Goal: Find specific page/section: Find specific page/section

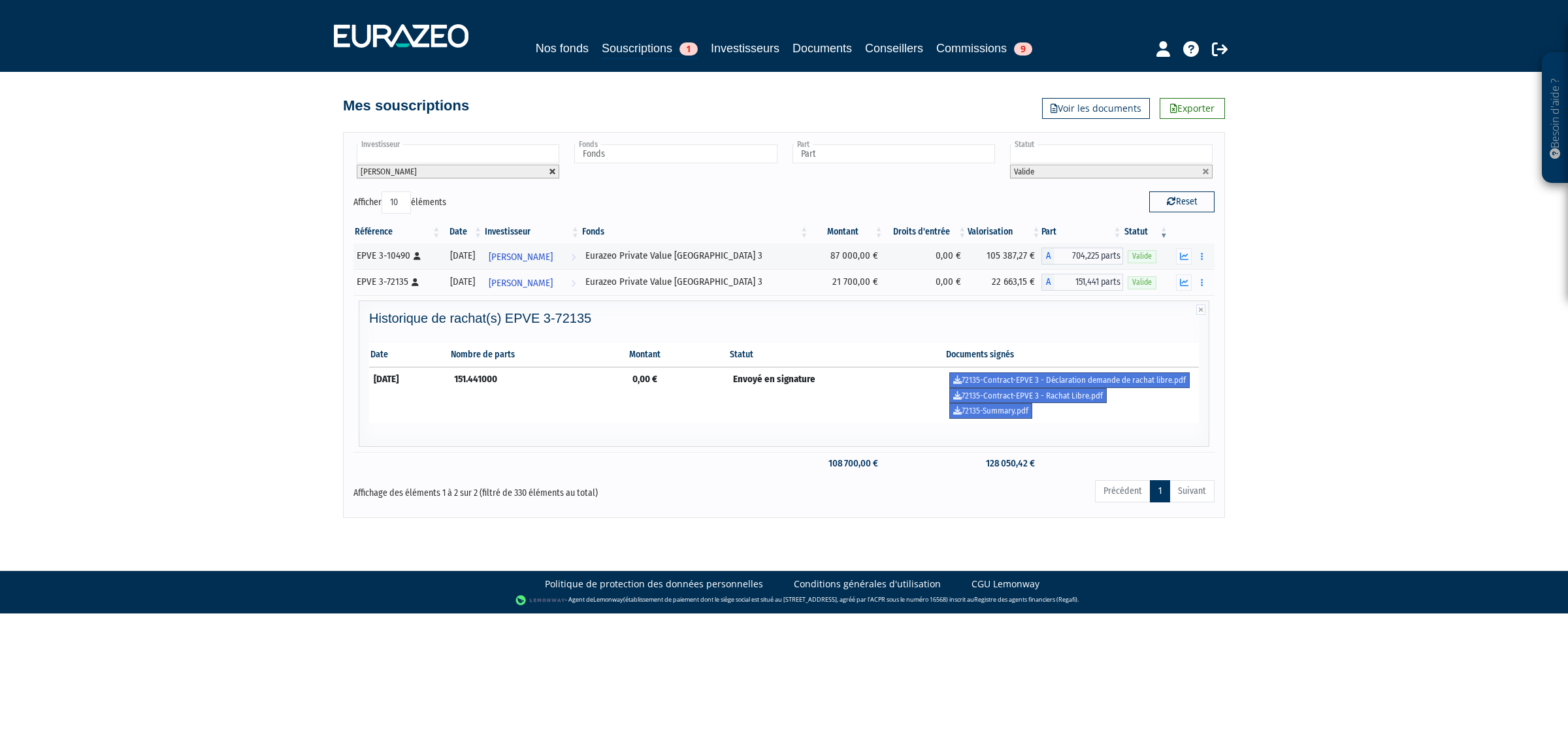
click at [555, 171] on link at bounding box center [552, 171] width 8 height 8
type input "Investisseur"
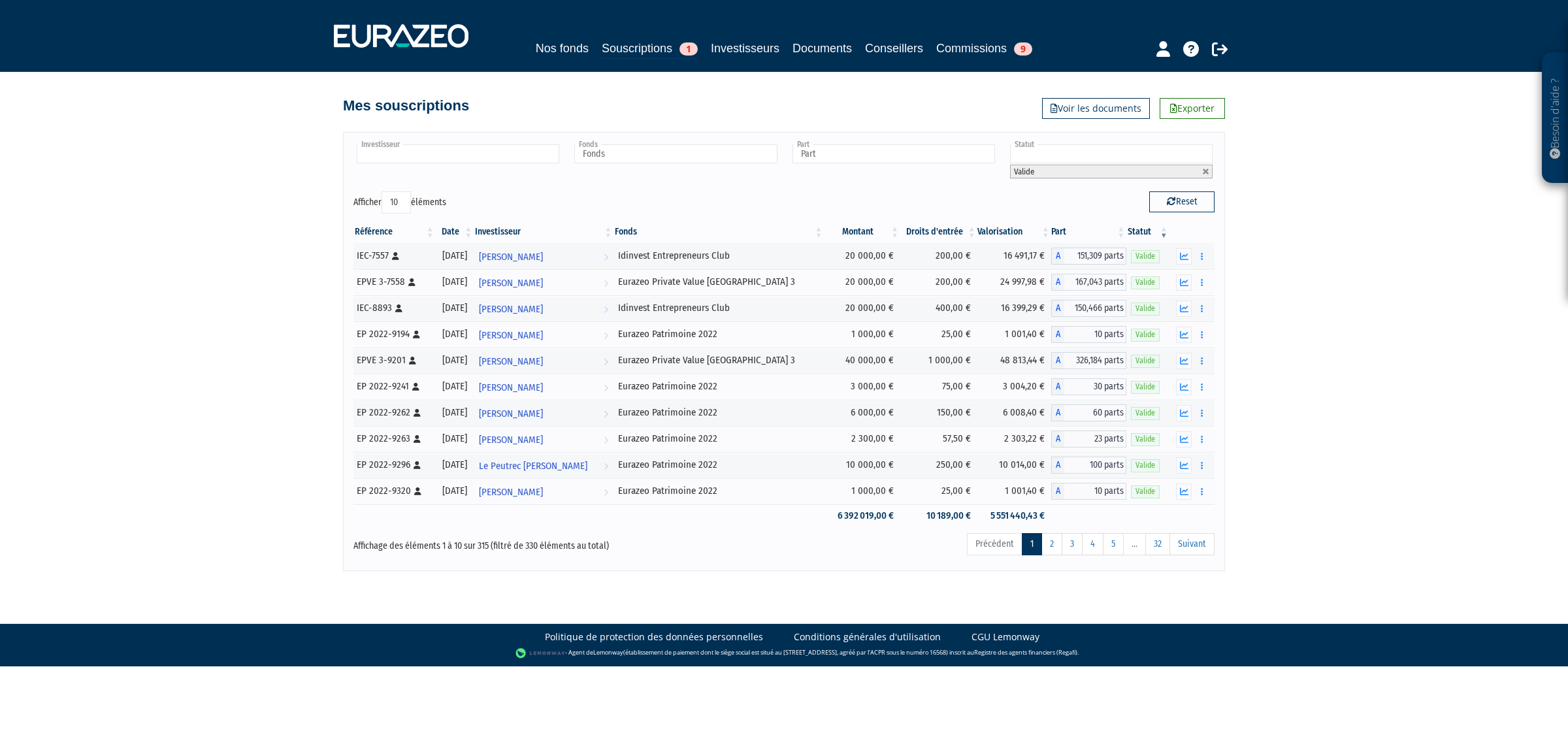
click at [487, 158] on input "text" at bounding box center [458, 154] width 202 height 19
type input "astr"
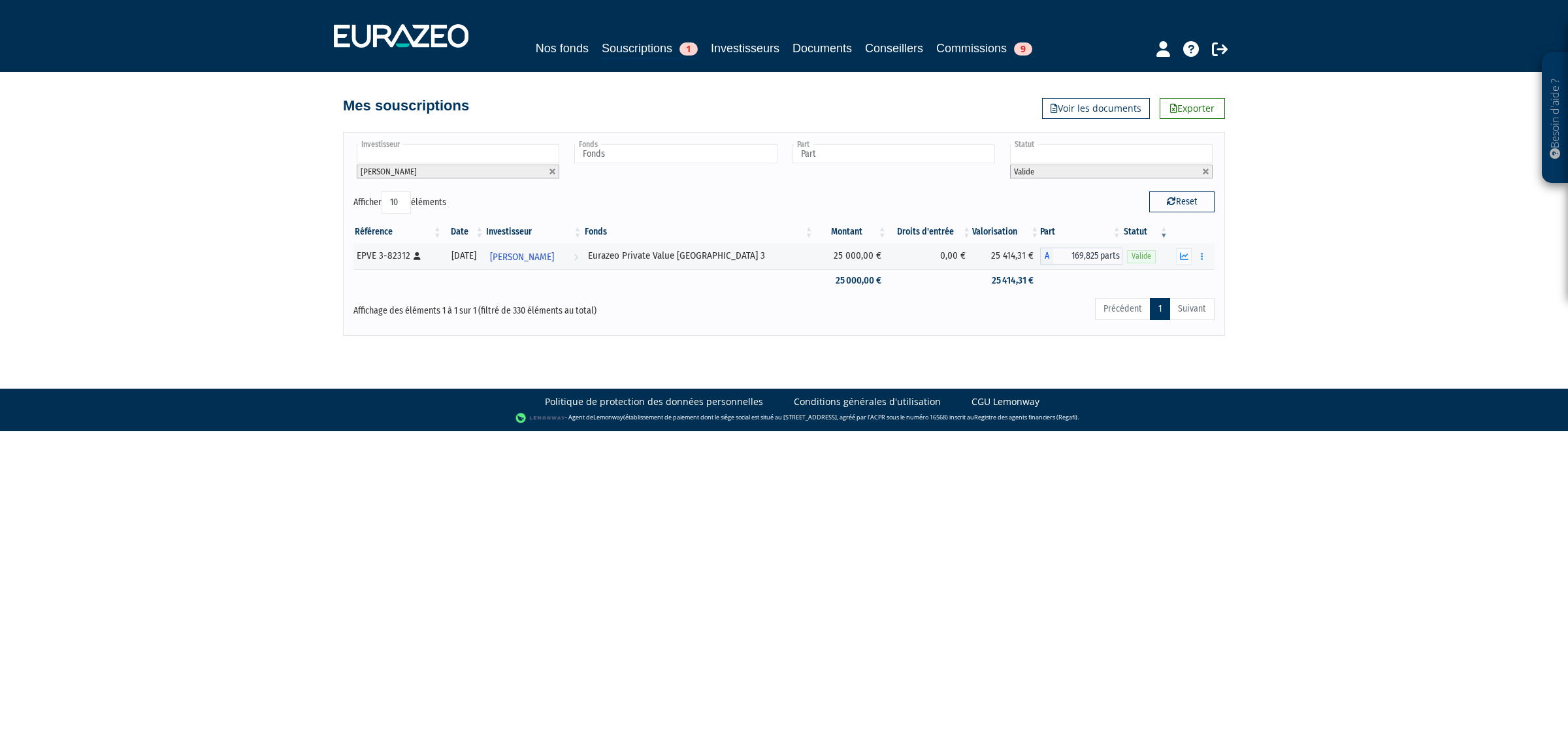
click at [552, 177] on li "[PERSON_NAME]" at bounding box center [458, 171] width 202 height 14
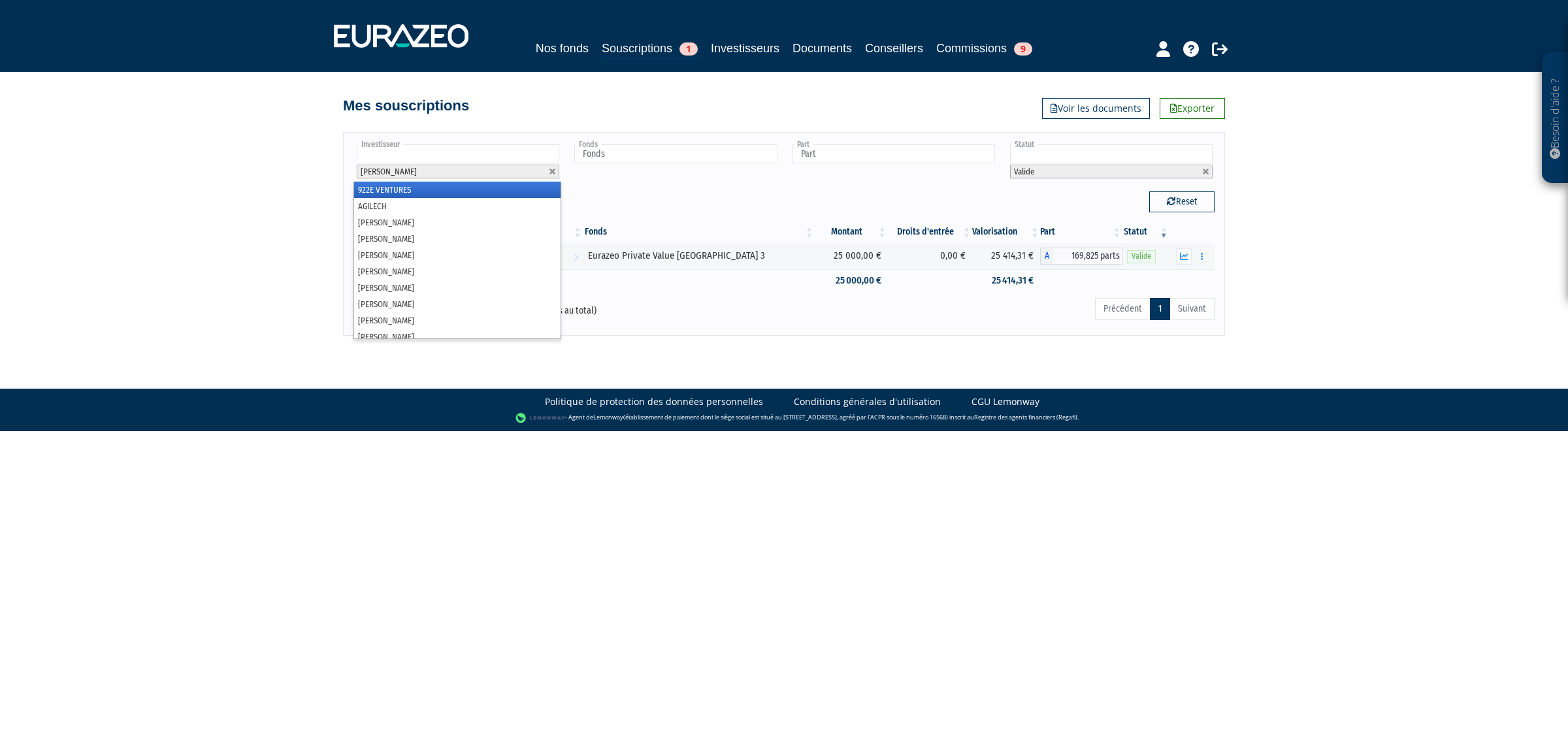
click at [543, 170] on li "[PERSON_NAME]" at bounding box center [458, 171] width 202 height 14
click at [547, 170] on li "[PERSON_NAME]" at bounding box center [458, 171] width 202 height 14
click at [549, 170] on li "[PERSON_NAME]" at bounding box center [458, 171] width 202 height 14
click at [549, 170] on link at bounding box center [552, 171] width 8 height 8
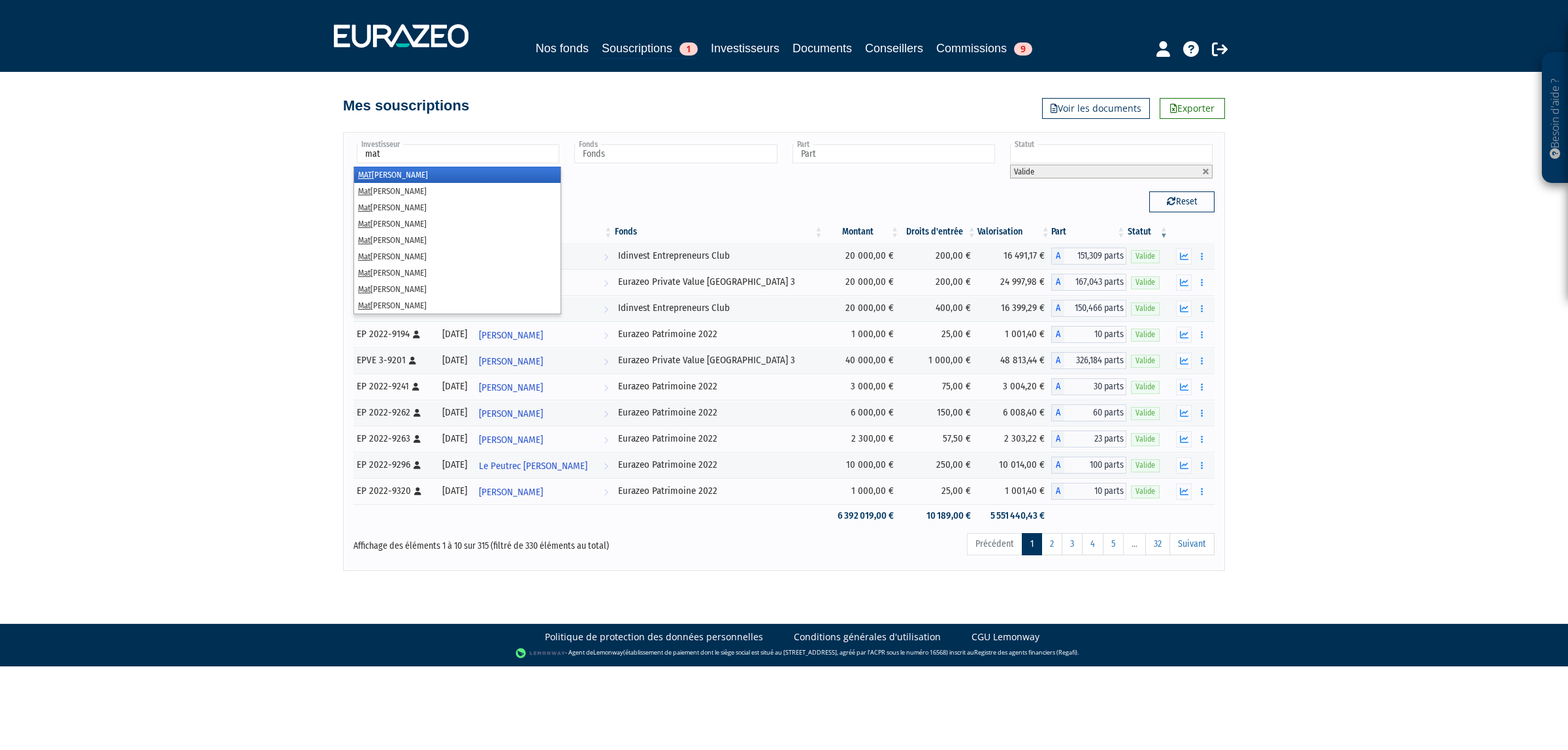
type input "math"
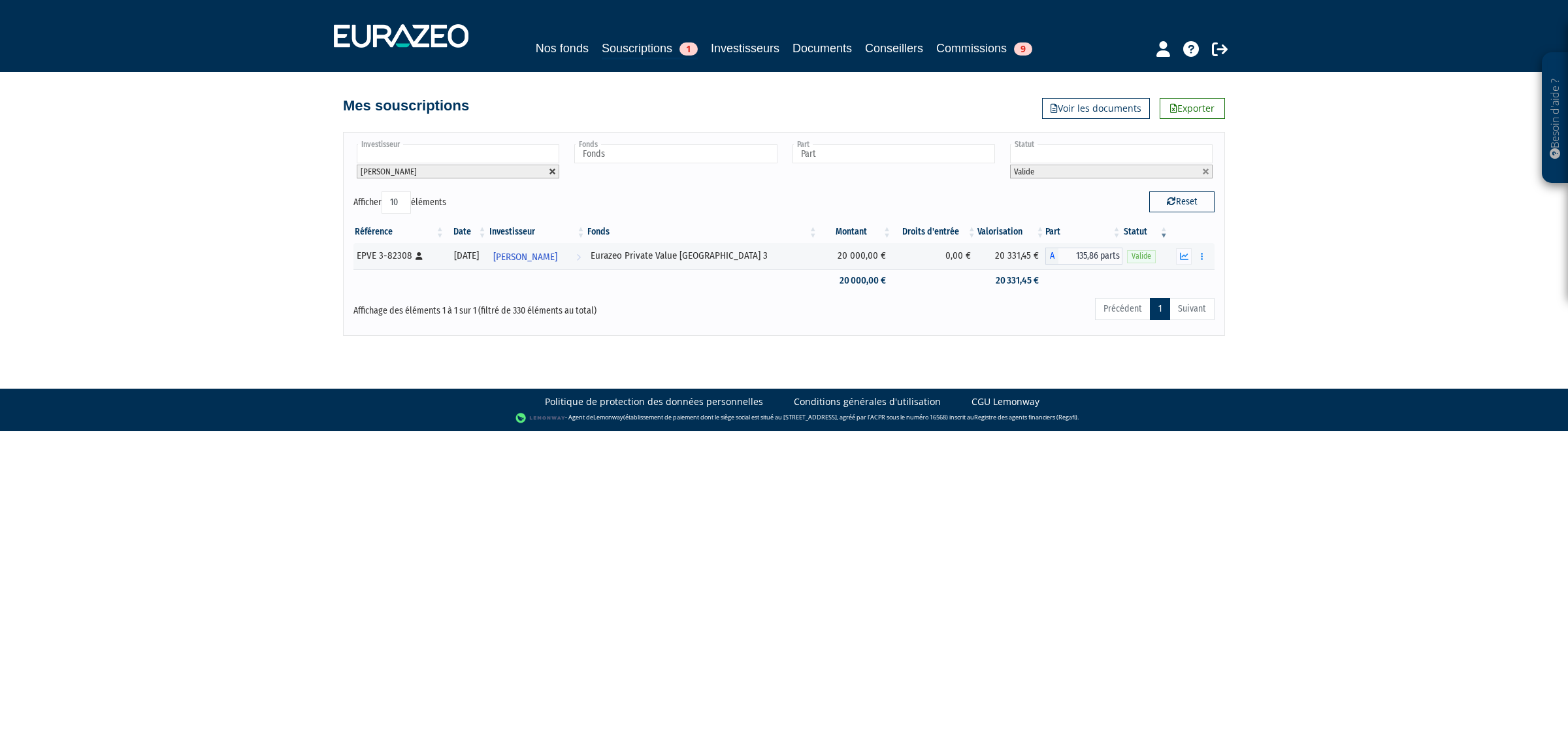
click at [552, 173] on link at bounding box center [552, 171] width 8 height 8
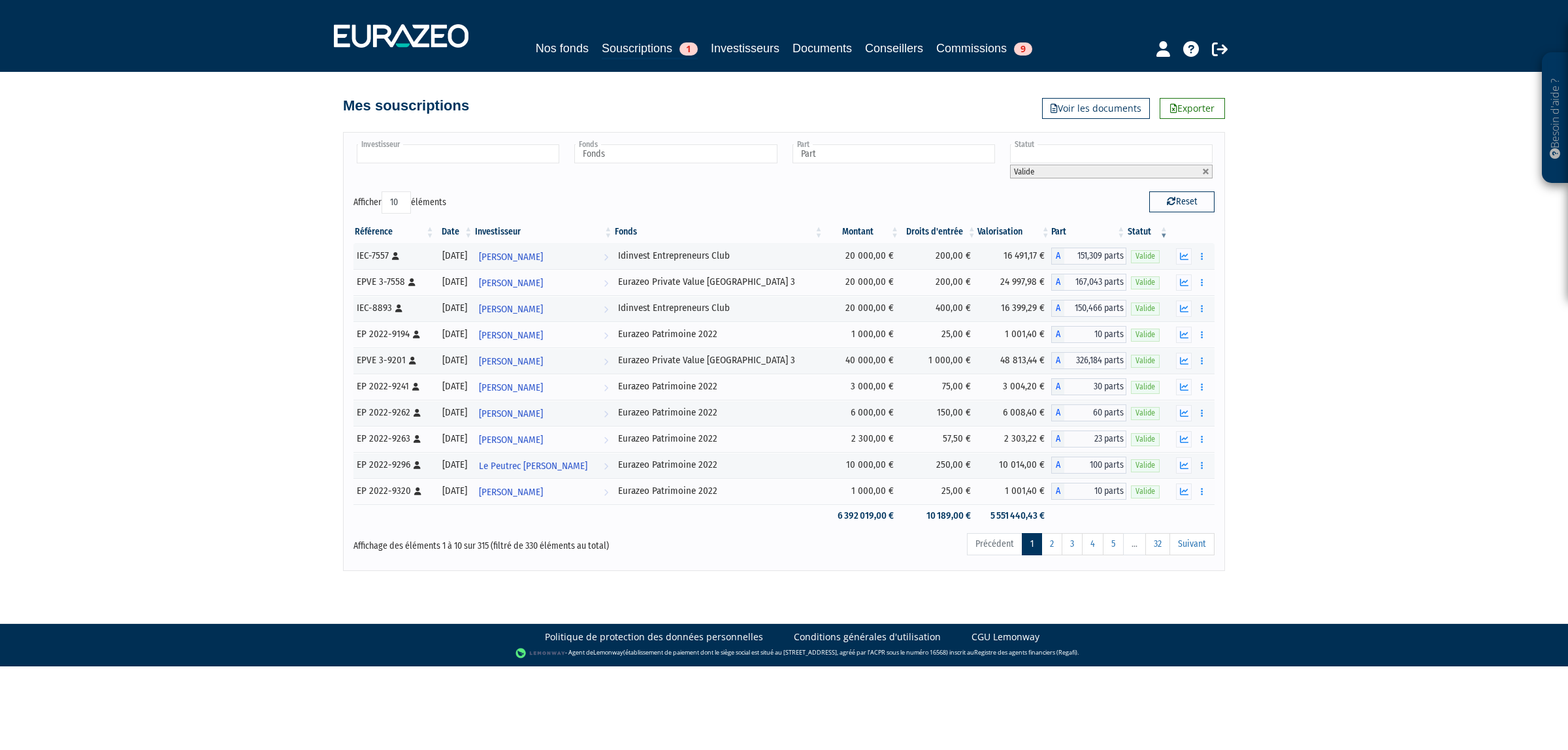
click at [539, 161] on input "text" at bounding box center [458, 154] width 202 height 19
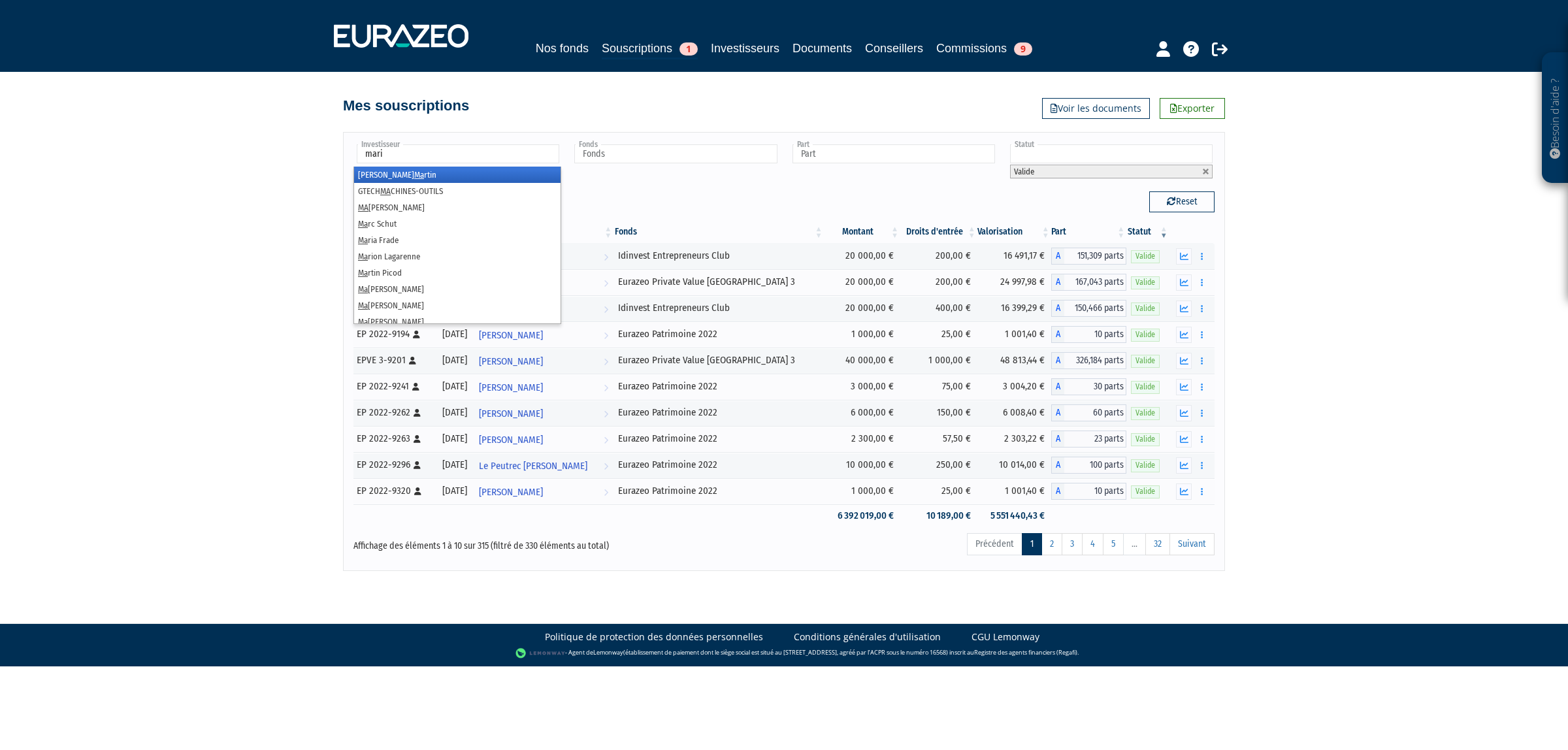
type input "maria"
